Goal: Transaction & Acquisition: Book appointment/travel/reservation

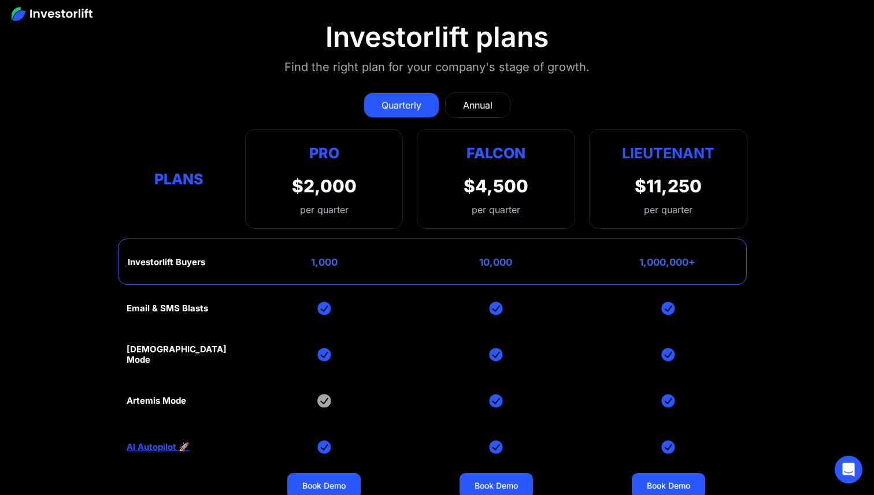
scroll to position [5226, 0]
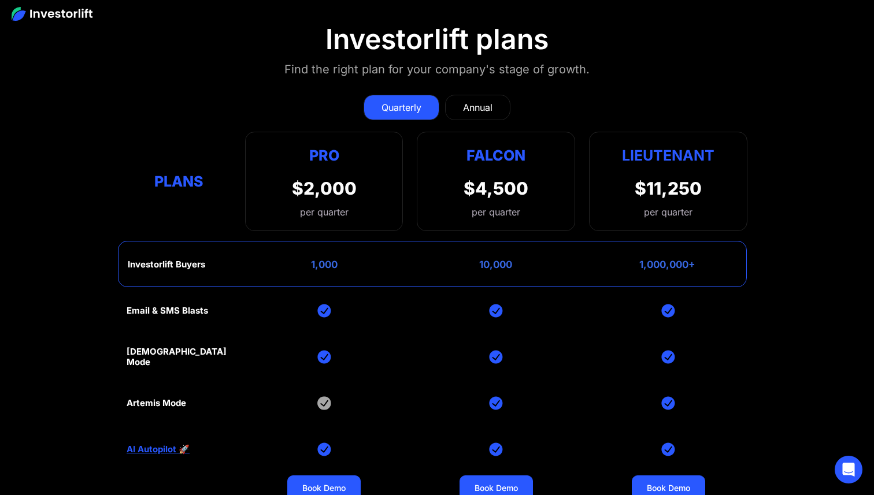
click at [491, 101] on div "Annual" at bounding box center [477, 108] width 29 height 14
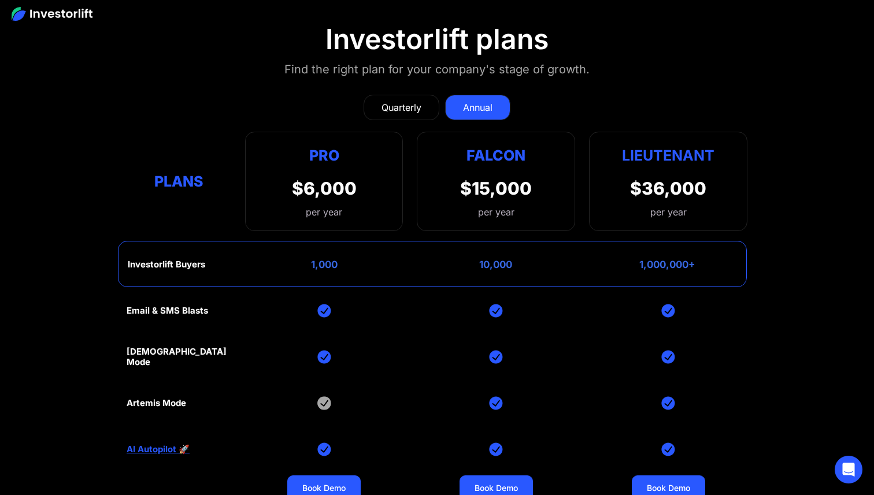
click at [420, 101] on div "Quarterly" at bounding box center [401, 108] width 40 height 14
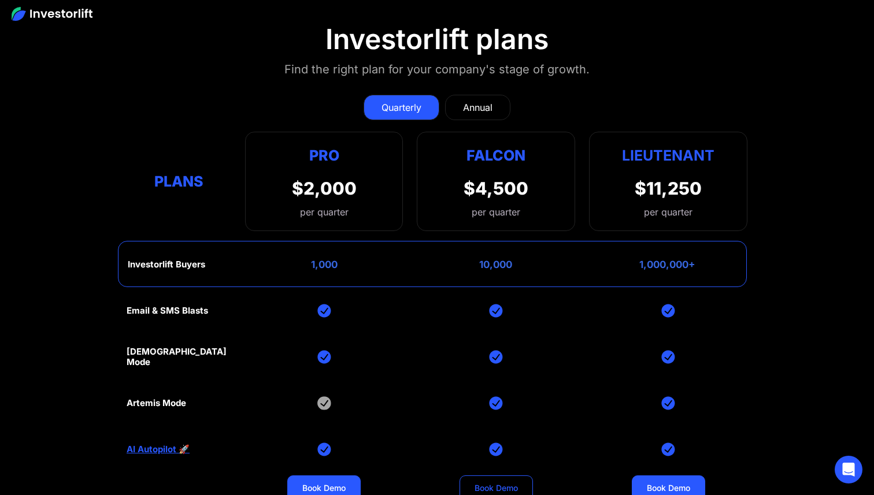
click at [513, 480] on link "Book Demo" at bounding box center [495, 488] width 73 height 25
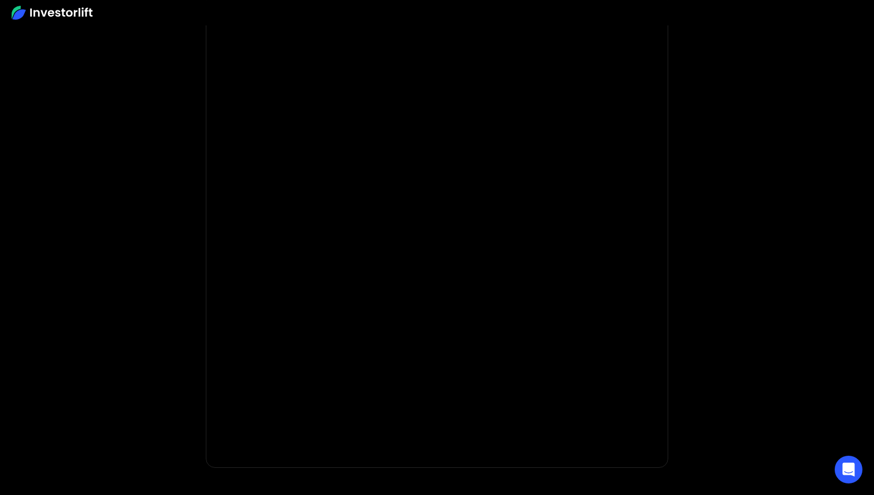
scroll to position [65, 0]
